Goal: Task Accomplishment & Management: Use online tool/utility

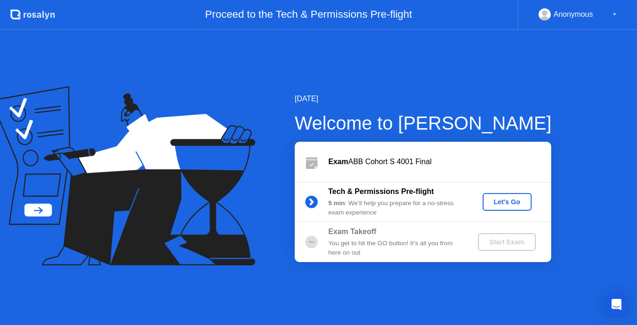
click at [508, 198] on div "Let's Go" at bounding box center [508, 201] width 42 height 7
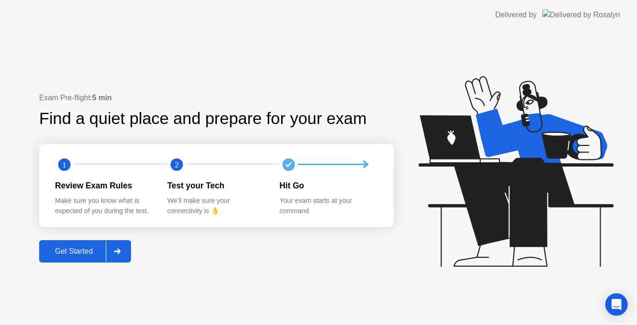
click at [76, 245] on button "Get Started" at bounding box center [85, 251] width 92 height 22
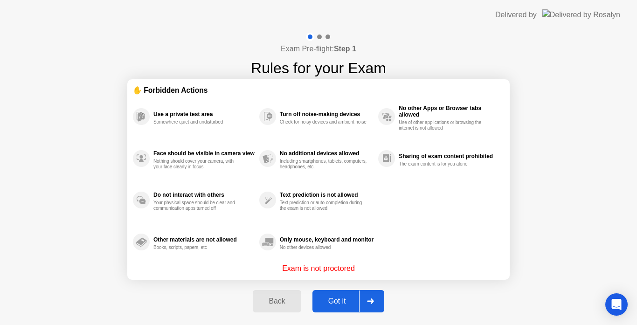
click at [340, 300] on div "Got it" at bounding box center [337, 301] width 44 height 8
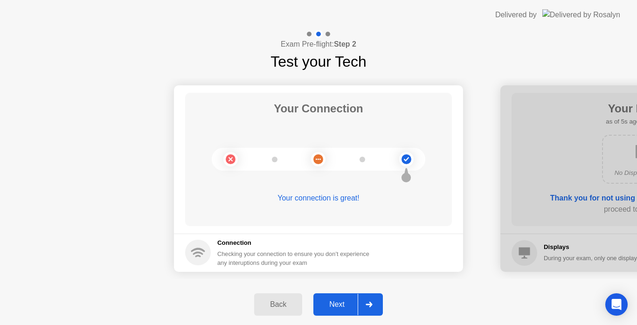
click at [340, 304] on div "Next" at bounding box center [337, 304] width 42 height 8
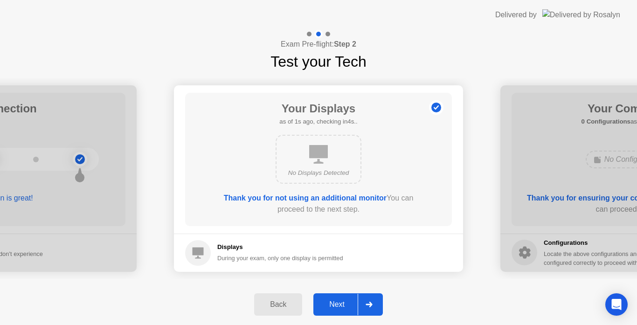
click at [340, 304] on div "Next" at bounding box center [337, 304] width 42 height 8
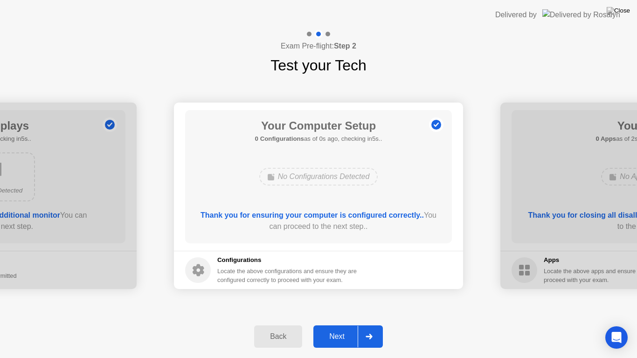
click at [341, 325] on div "Next" at bounding box center [337, 337] width 42 height 8
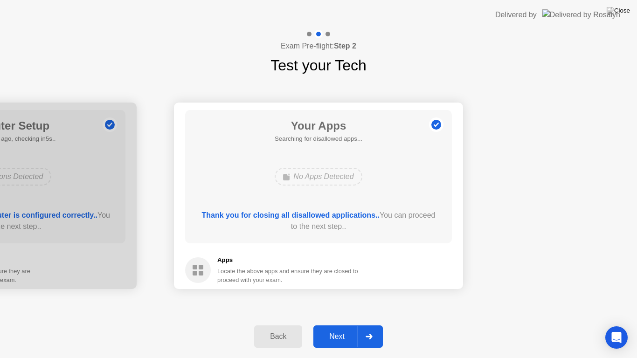
click at [341, 325] on div "Next" at bounding box center [337, 337] width 42 height 8
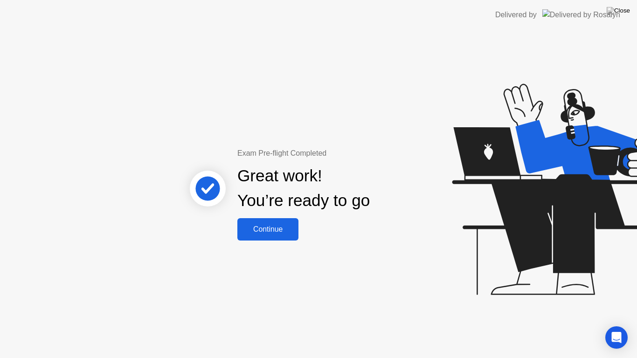
click at [268, 225] on div "Continue" at bounding box center [268, 229] width 56 height 8
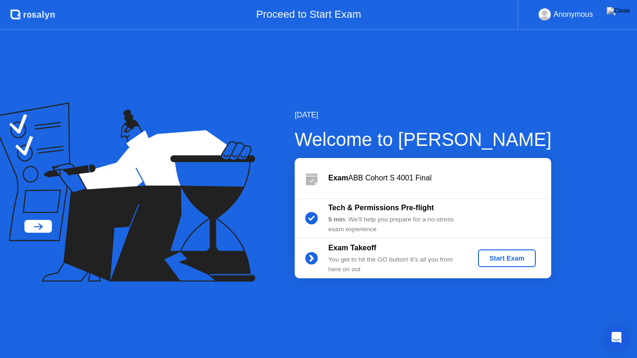
click at [506, 252] on button "Start Exam" at bounding box center [506, 259] width 57 height 18
